Goal: Find specific page/section: Find specific page/section

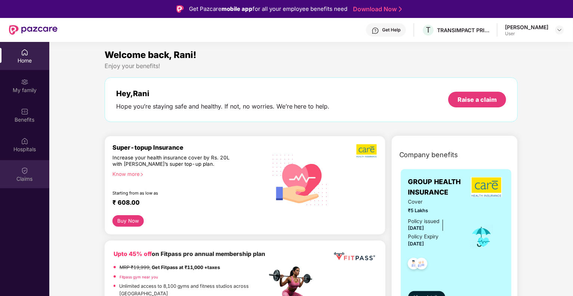
click at [27, 172] on img at bounding box center [24, 170] width 7 height 7
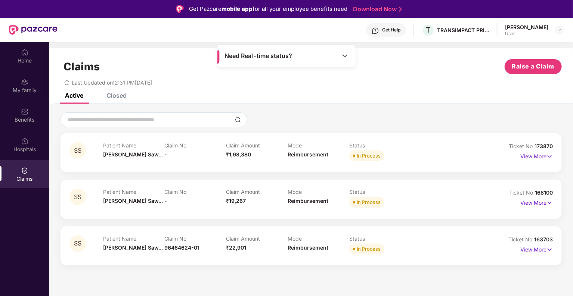
click at [549, 250] on img at bounding box center [550, 249] width 6 height 8
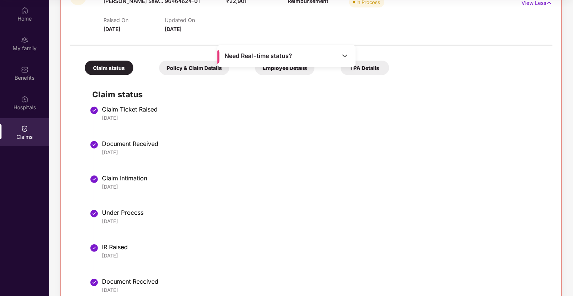
scroll to position [93, 0]
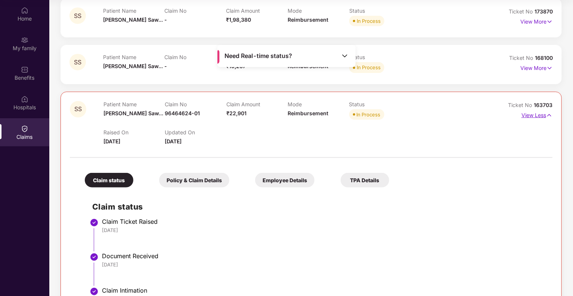
click at [549, 115] on img at bounding box center [549, 115] width 6 height 8
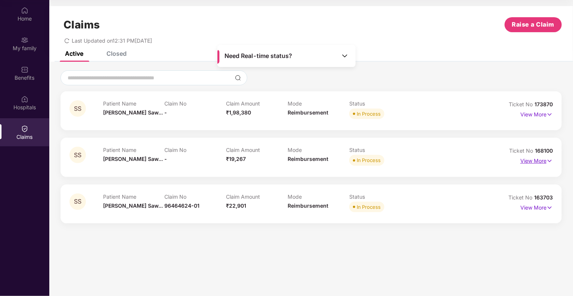
click at [549, 160] on img at bounding box center [550, 161] width 6 height 8
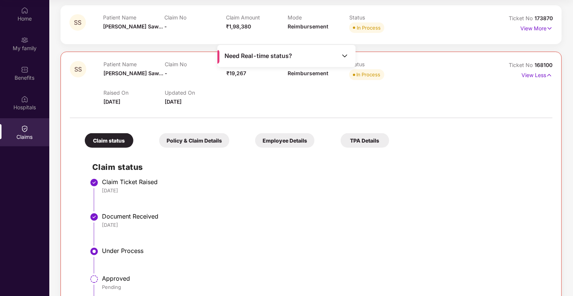
scroll to position [33, 0]
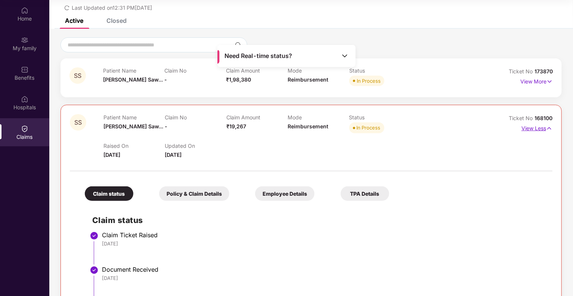
click at [549, 128] on img at bounding box center [549, 128] width 6 height 8
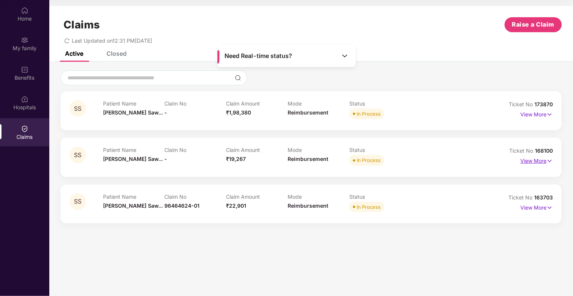
scroll to position [0, 0]
click at [546, 114] on p "View More" at bounding box center [537, 113] width 33 height 10
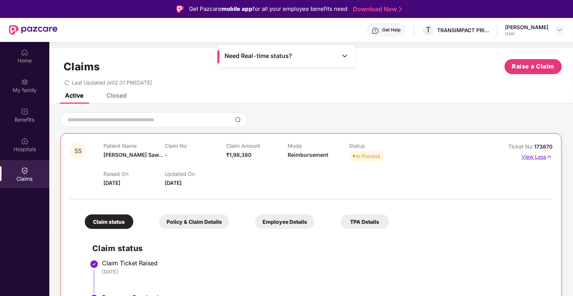
click at [547, 153] on img at bounding box center [549, 156] width 6 height 8
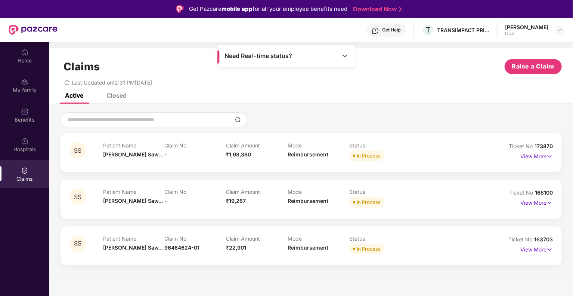
click at [358, 112] on div "SS Patient Name [PERSON_NAME]... Claim No - Claim Amount ₹1,98,380 Mode Reimbur…" at bounding box center [311, 188] width 524 height 169
